Goal: Task Accomplishment & Management: Use online tool/utility

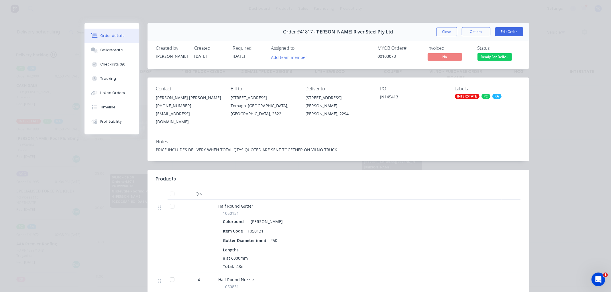
scroll to position [0, 0]
drag, startPoint x: 0, startPoint y: 0, endPoint x: 176, endPoint y: 12, distance: 176.2
click at [176, 12] on div "Order details Collaborate Checklists 0/0 Tracking Linked Orders Timeline Profit…" at bounding box center [305, 146] width 611 height 292
click at [448, 29] on button "Close" at bounding box center [446, 31] width 21 height 9
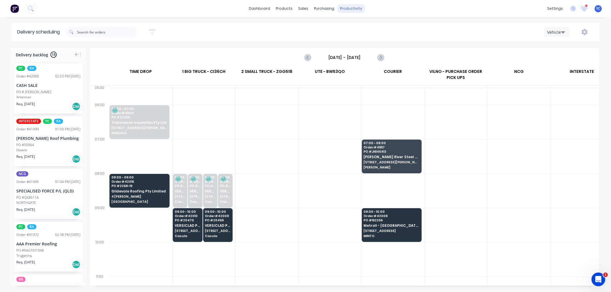
click at [353, 7] on div "productivity" at bounding box center [351, 8] width 28 height 9
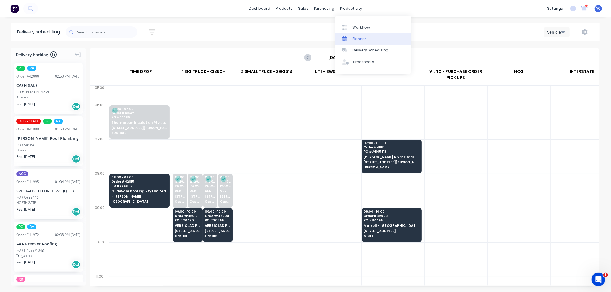
click at [357, 36] on div "Planner" at bounding box center [359, 38] width 13 height 5
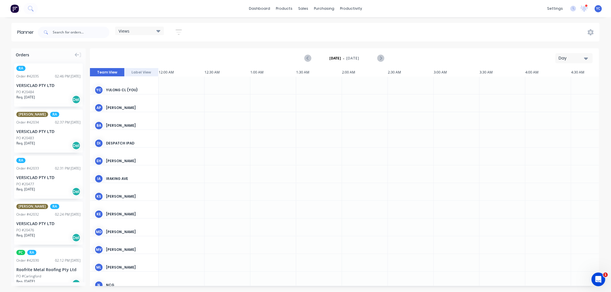
scroll to position [0, 367]
click at [355, 38] on div "Planner" at bounding box center [359, 38] width 13 height 5
click at [574, 58] on div "Day" at bounding box center [571, 58] width 26 height 6
click at [555, 85] on div "Week" at bounding box center [563, 84] width 57 height 11
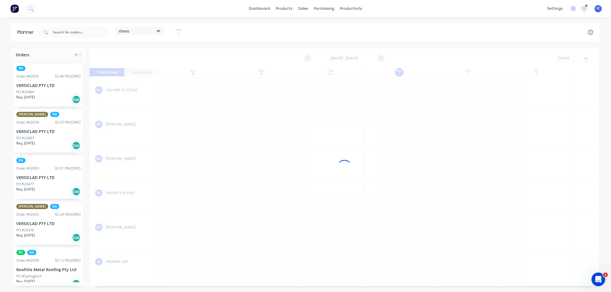
scroll to position [0, 0]
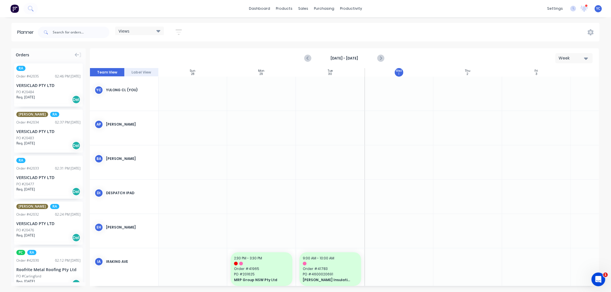
click at [153, 29] on div "Views" at bounding box center [140, 30] width 42 height 5
click at [137, 119] on button "RA" at bounding box center [149, 119] width 61 height 7
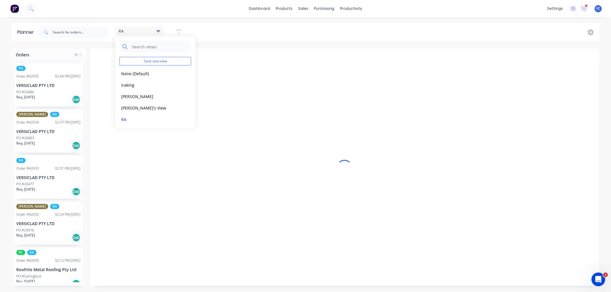
scroll to position [0, 367]
click at [436, 33] on div "RA Save new view None (Default) edit Iraking edit kyle edit Michael's View edit…" at bounding box center [318, 32] width 563 height 17
click at [576, 56] on div "Day" at bounding box center [571, 58] width 26 height 6
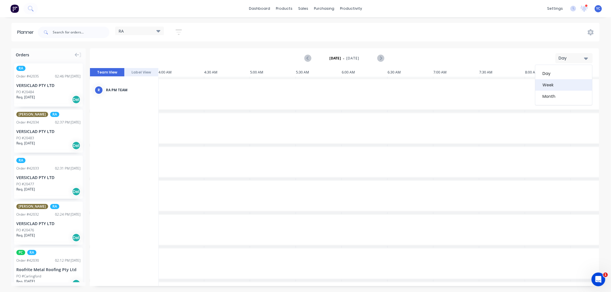
click at [554, 82] on div "Week" at bounding box center [563, 84] width 57 height 11
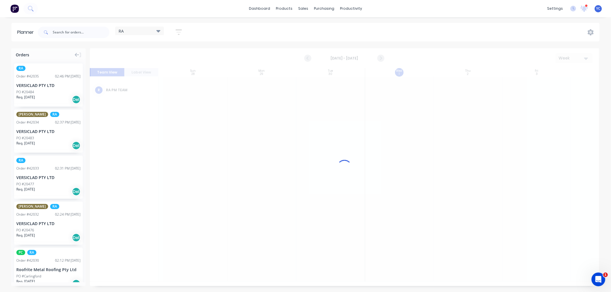
scroll to position [0, 0]
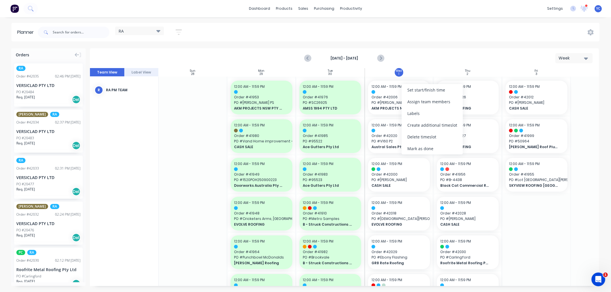
click at [435, 58] on div "Sep 28th - Oct 4th Week" at bounding box center [344, 58] width 508 height 19
click at [423, 151] on div "Mark as done" at bounding box center [430, 152] width 61 height 12
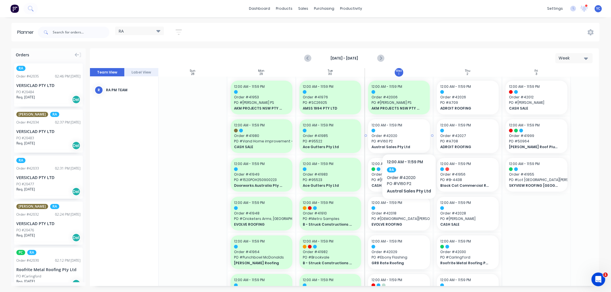
click at [407, 137] on span "Order # 42020" at bounding box center [398, 135] width 55 height 5
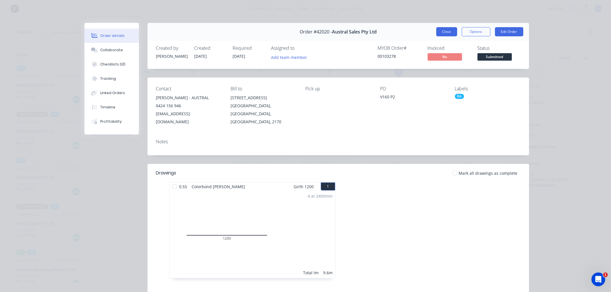
click at [444, 29] on button "Close" at bounding box center [446, 31] width 21 height 9
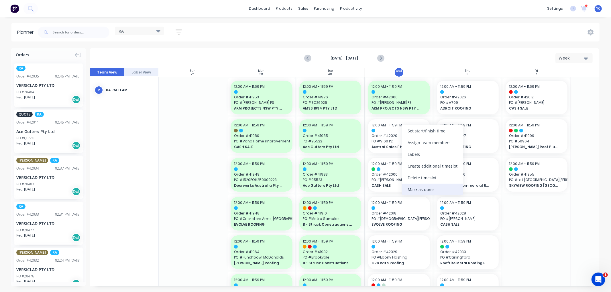
click at [432, 190] on div "Mark as done" at bounding box center [432, 190] width 61 height 12
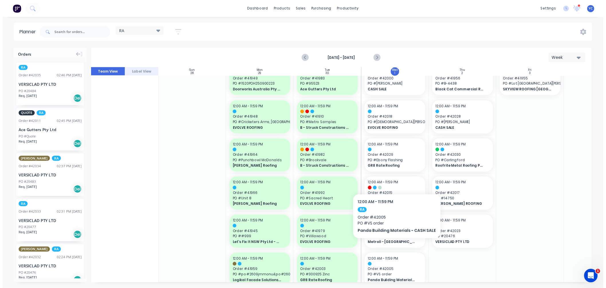
scroll to position [191, 0]
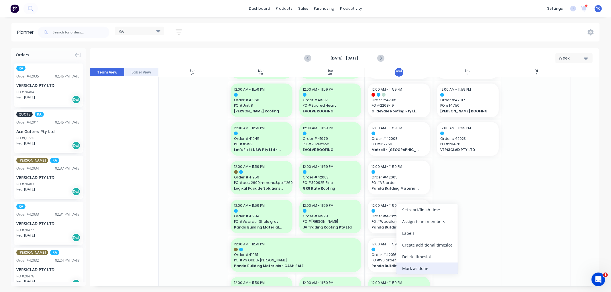
click at [420, 266] on div "Mark as done" at bounding box center [426, 269] width 61 height 12
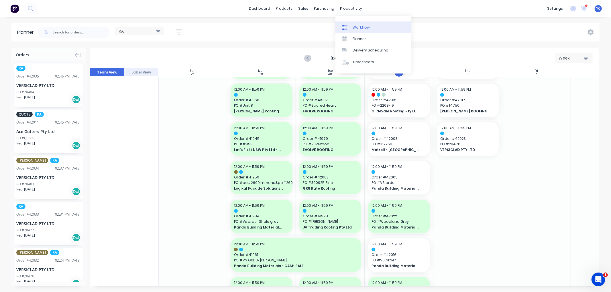
click at [353, 25] on div "Workflow" at bounding box center [361, 27] width 17 height 5
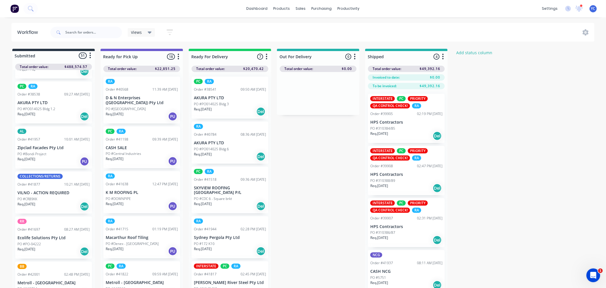
scroll to position [159, 0]
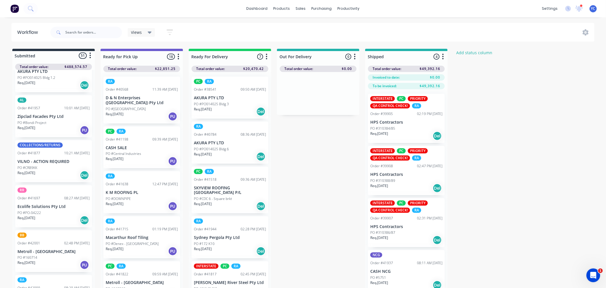
click at [47, 165] on div "PO #CR89KK" at bounding box center [53, 167] width 72 height 5
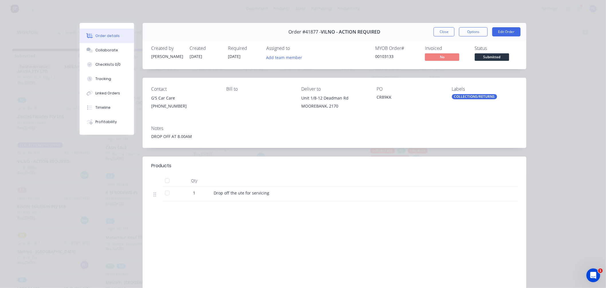
click at [439, 30] on button "Close" at bounding box center [444, 31] width 21 height 9
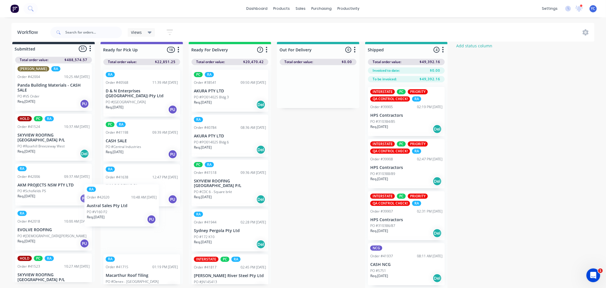
scroll to position [8, 0]
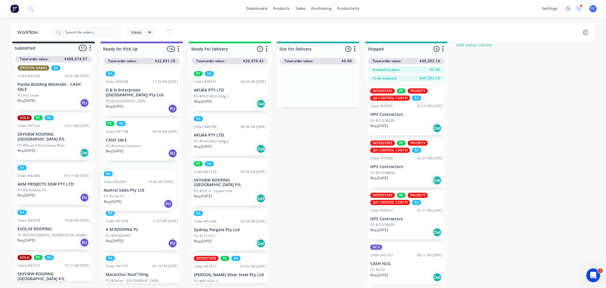
drag, startPoint x: 44, startPoint y: 276, endPoint x: 133, endPoint y: 194, distance: 121.2
click at [133, 194] on div "Submitted 51 Status colour #273444 hex #273444 Save Cancel Summaries Total orde…" at bounding box center [307, 165] width 623 height 248
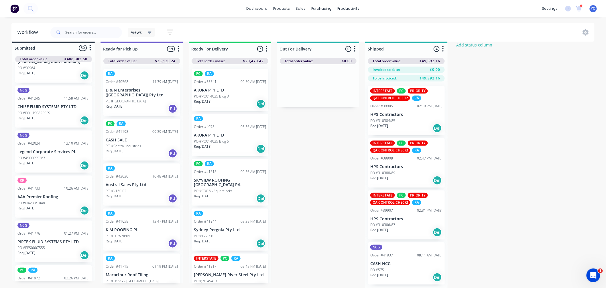
scroll to position [9, 0]
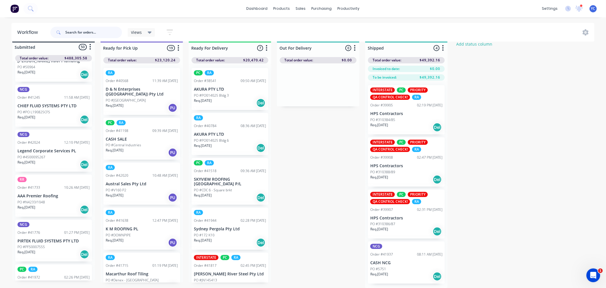
click at [80, 30] on input "text" at bounding box center [93, 32] width 57 height 11
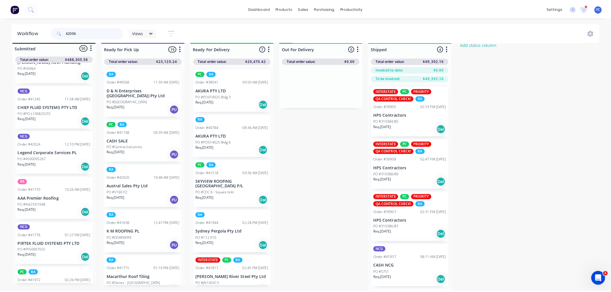
scroll to position [0, 0]
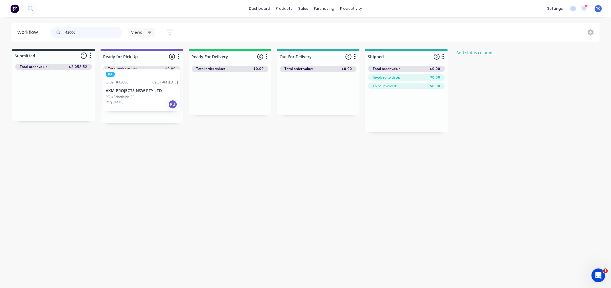
drag, startPoint x: 44, startPoint y: 107, endPoint x: 135, endPoint y: 101, distance: 90.7
click at [135, 101] on div "Submitted 1 Status colour #273444 hex #273444 Save Cancel Summaries Total order…" at bounding box center [307, 90] width 623 height 83
drag, startPoint x: 79, startPoint y: 32, endPoint x: 60, endPoint y: 32, distance: 18.9
click at [60, 32] on div "42006" at bounding box center [86, 32] width 72 height 11
click at [0, 26] on div "Workflow 42020 Views Save new view None (Default) edit AL edit ALL edit BB & TH…" at bounding box center [305, 32] width 611 height 19
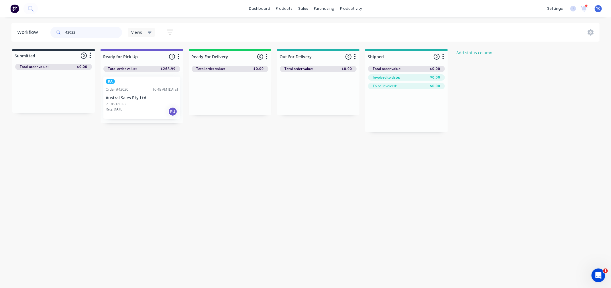
type input "42022"
drag, startPoint x: 46, startPoint y: 109, endPoint x: 141, endPoint y: 97, distance: 95.8
click at [141, 97] on div "Submitted 1 Status colour #273444 hex #273444 Save Cancel Summaries Total order…" at bounding box center [307, 90] width 623 height 83
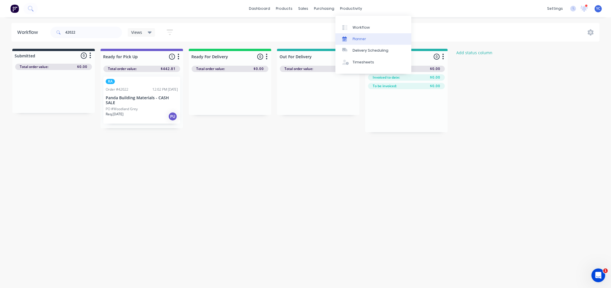
click at [350, 40] on div at bounding box center [346, 38] width 9 height 5
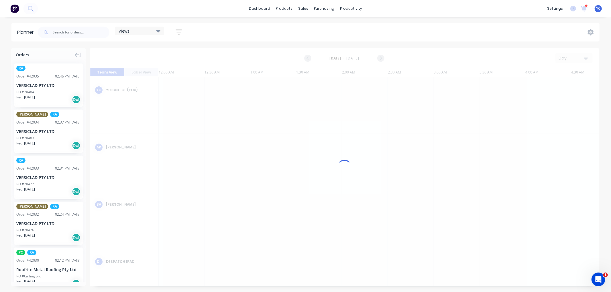
scroll to position [0, 367]
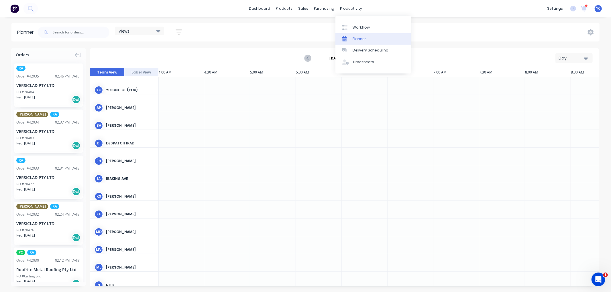
click at [354, 36] on div "Planner" at bounding box center [359, 38] width 13 height 5
click at [483, 27] on div "Views Save new view None (Default) edit Iraking edit kyle edit Michael's View e…" at bounding box center [318, 32] width 563 height 17
click at [147, 29] on div "Views" at bounding box center [140, 30] width 42 height 5
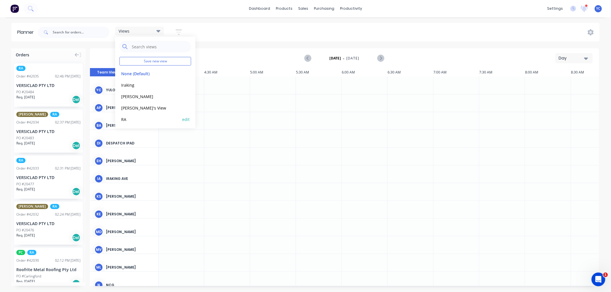
click at [138, 118] on button "RA" at bounding box center [149, 119] width 61 height 7
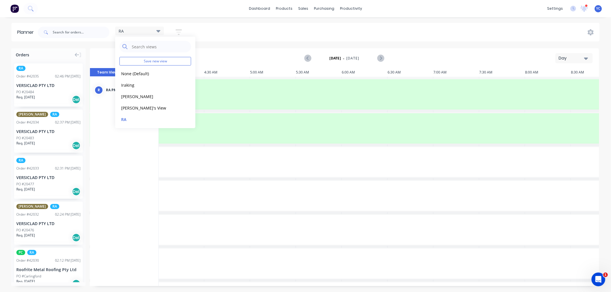
click at [581, 58] on div "Day" at bounding box center [571, 58] width 26 height 6
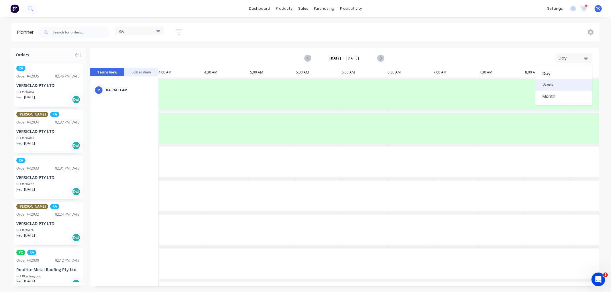
click at [552, 85] on div "Week" at bounding box center [563, 84] width 57 height 11
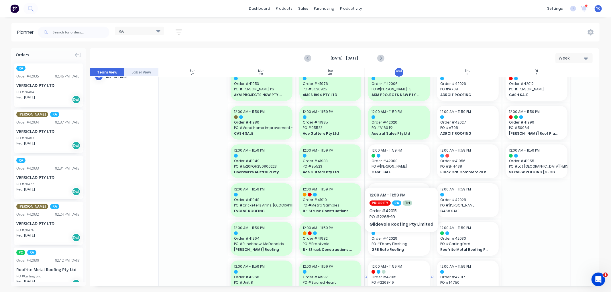
scroll to position [0, 0]
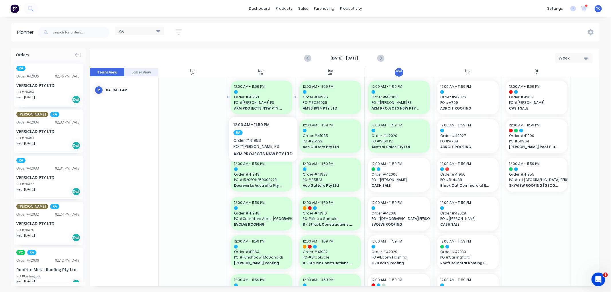
scroll to position [29, 0]
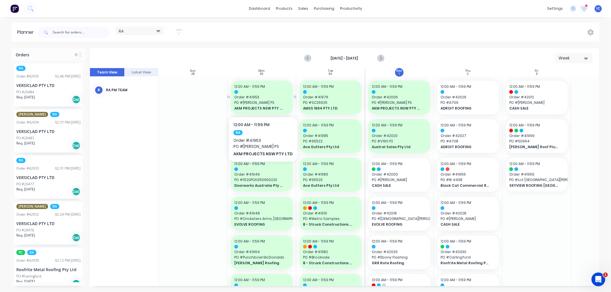
scroll to position [0, 0]
